Goal: Information Seeking & Learning: Learn about a topic

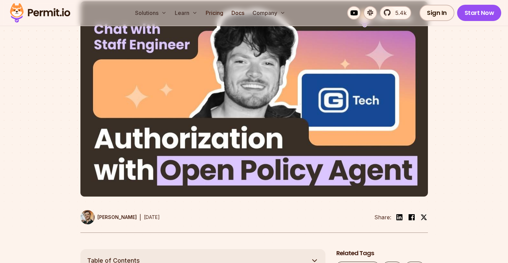
scroll to position [391, 0]
